Goal: Task Accomplishment & Management: Use online tool/utility

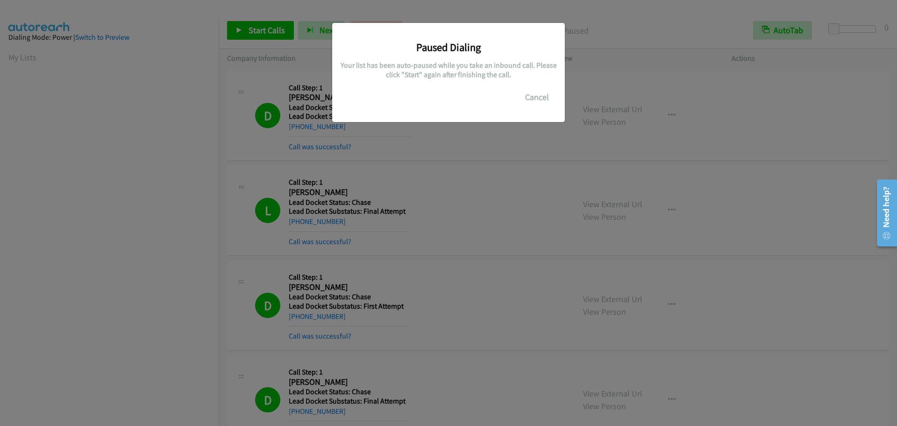
scroll to position [98, 0]
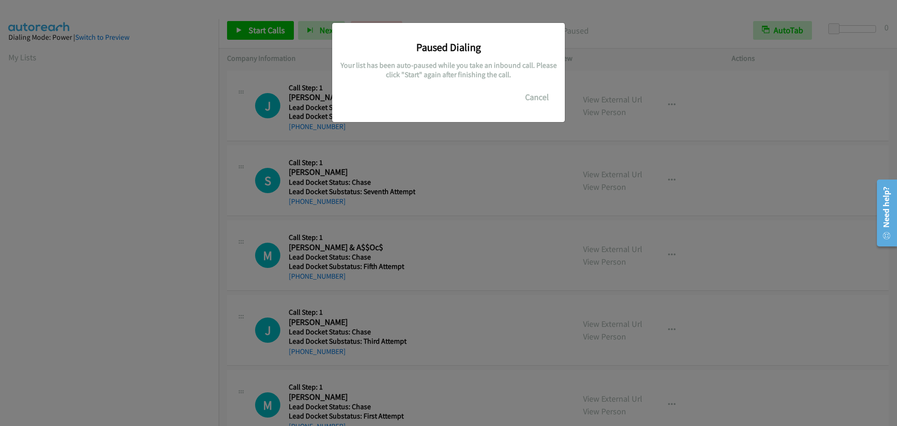
scroll to position [99, 0]
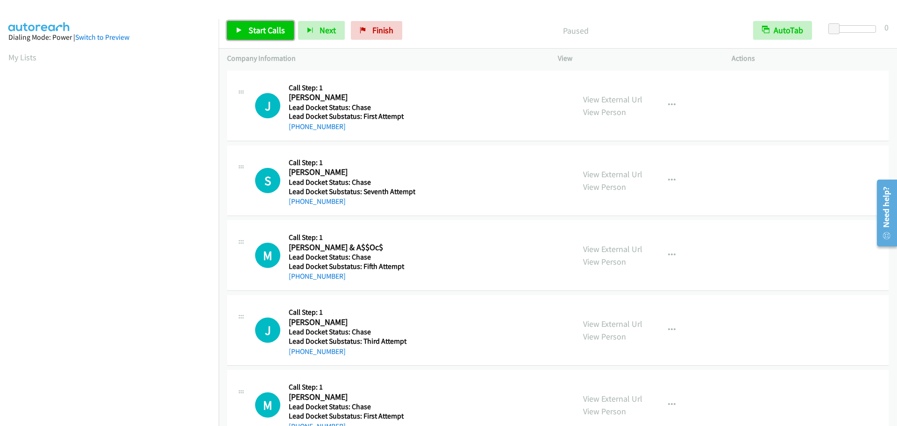
click at [242, 33] on icon at bounding box center [239, 31] width 7 height 7
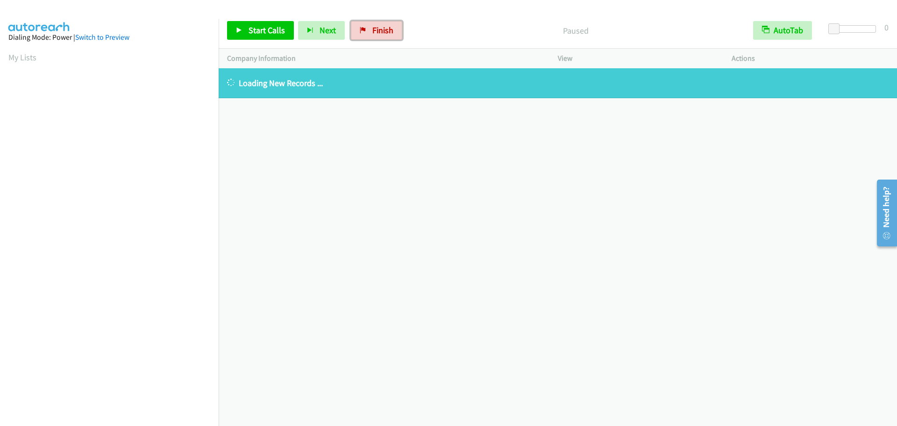
drag, startPoint x: 363, startPoint y: 36, endPoint x: 477, endPoint y: 29, distance: 114.3
click at [363, 36] on link "Finish" at bounding box center [376, 30] width 51 height 19
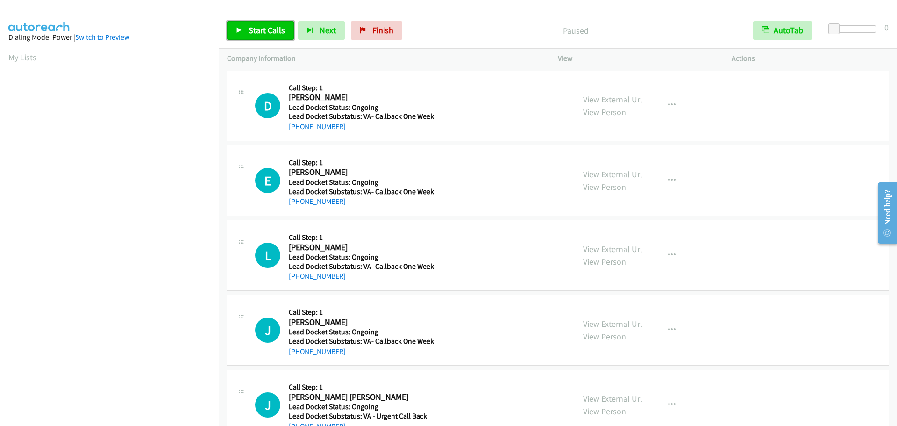
click at [266, 34] on span "Start Calls" at bounding box center [267, 30] width 36 height 11
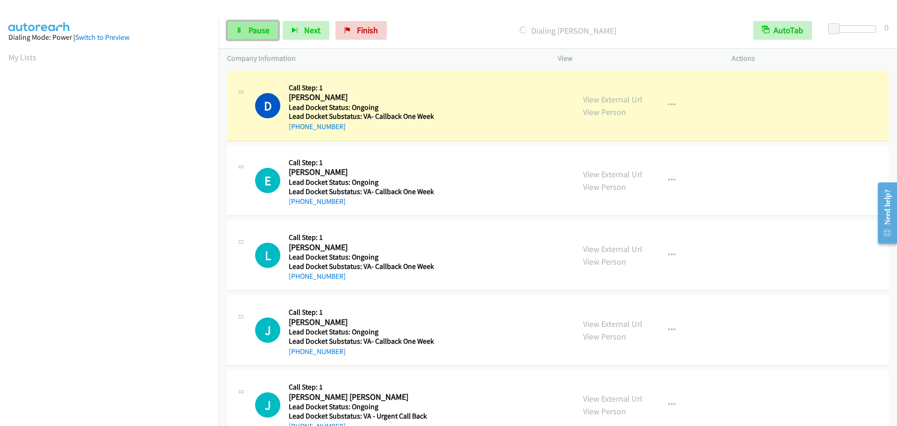
click at [252, 27] on span "Pause" at bounding box center [259, 30] width 21 height 11
